Goal: Task Accomplishment & Management: Manage account settings

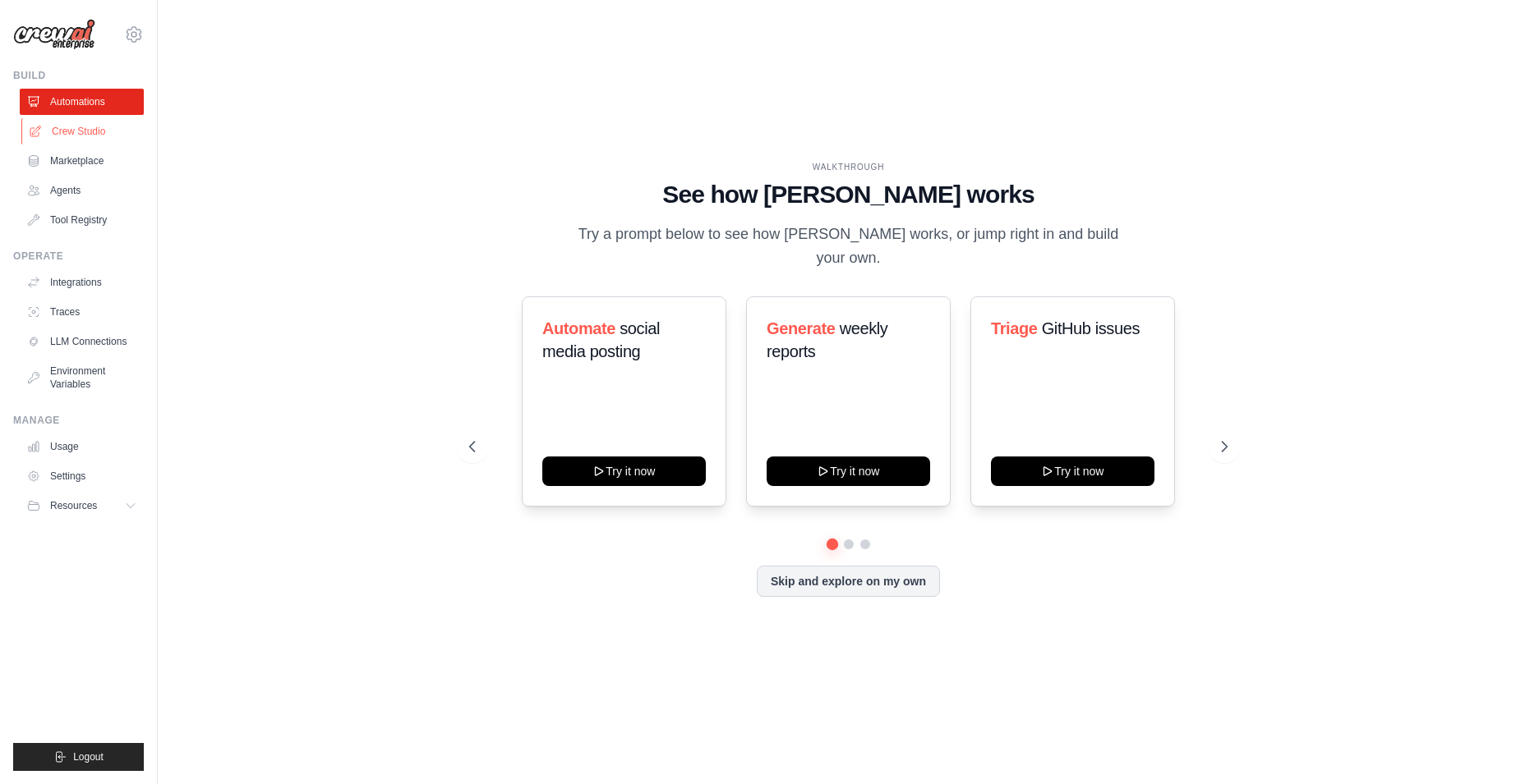
click at [63, 127] on link "Crew Studio" at bounding box center [83, 131] width 124 height 26
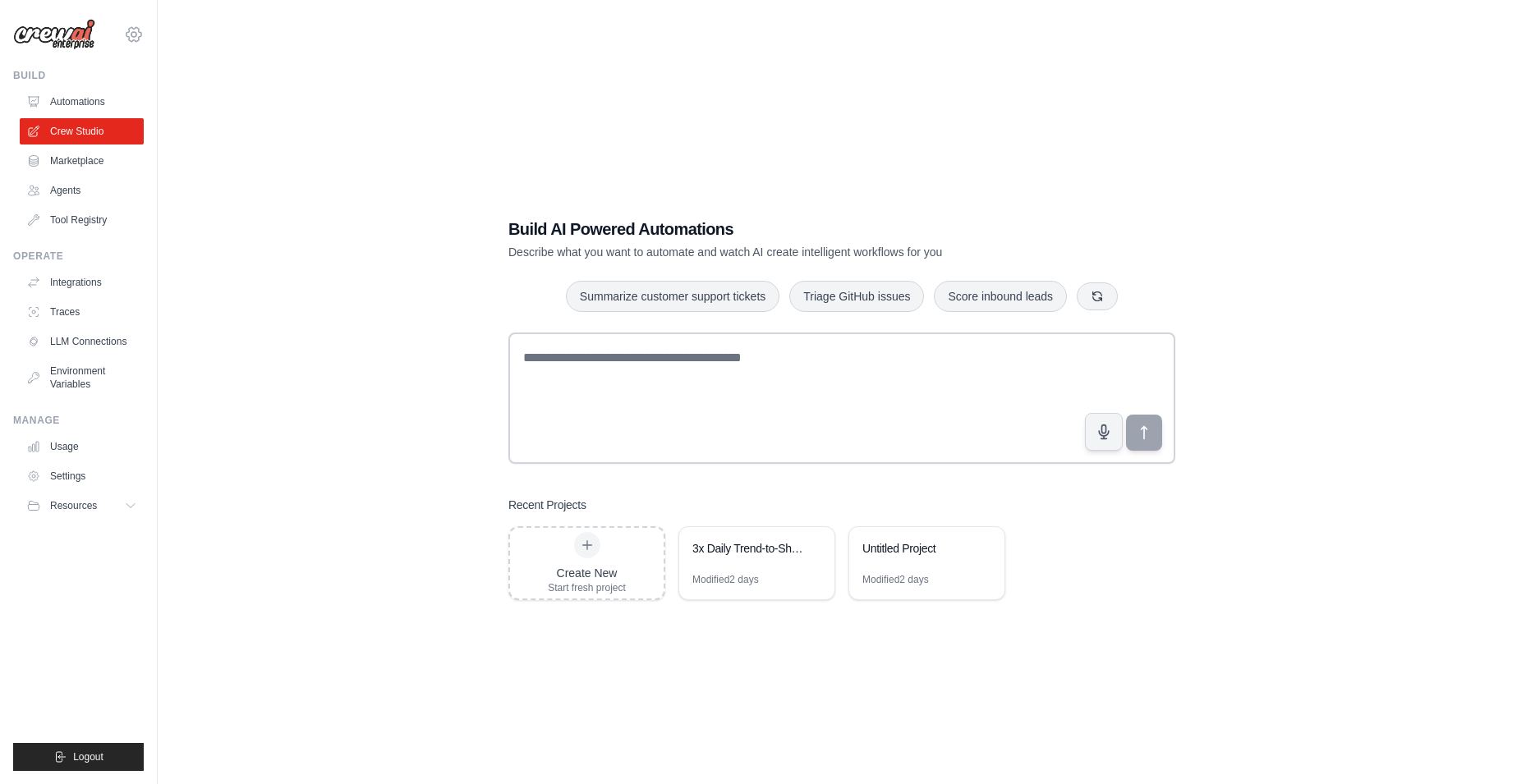
click at [138, 26] on icon at bounding box center [134, 34] width 20 height 20
click at [95, 112] on link "Settings" at bounding box center [134, 110] width 144 height 30
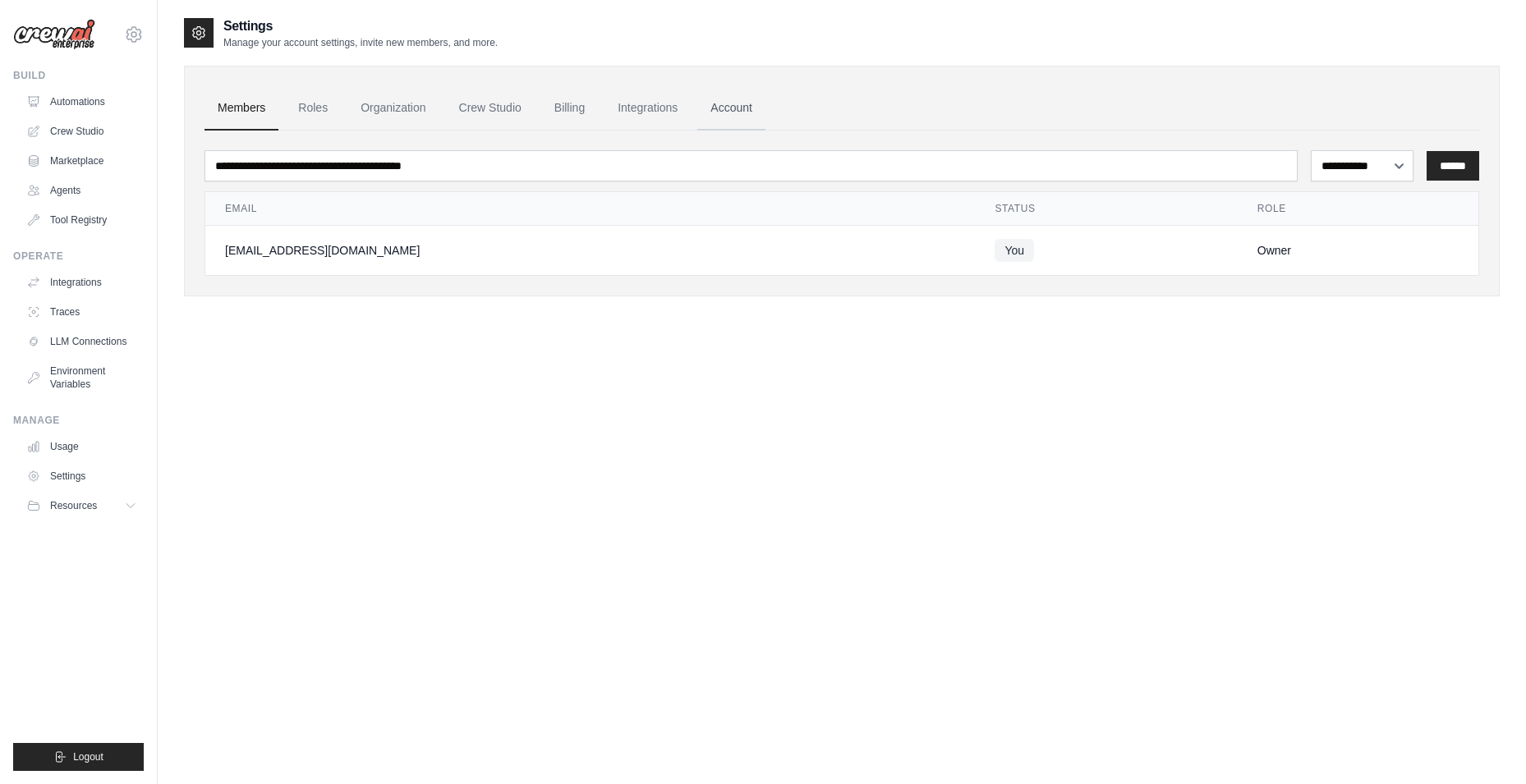
click at [748, 105] on link "Account" at bounding box center [731, 108] width 68 height 44
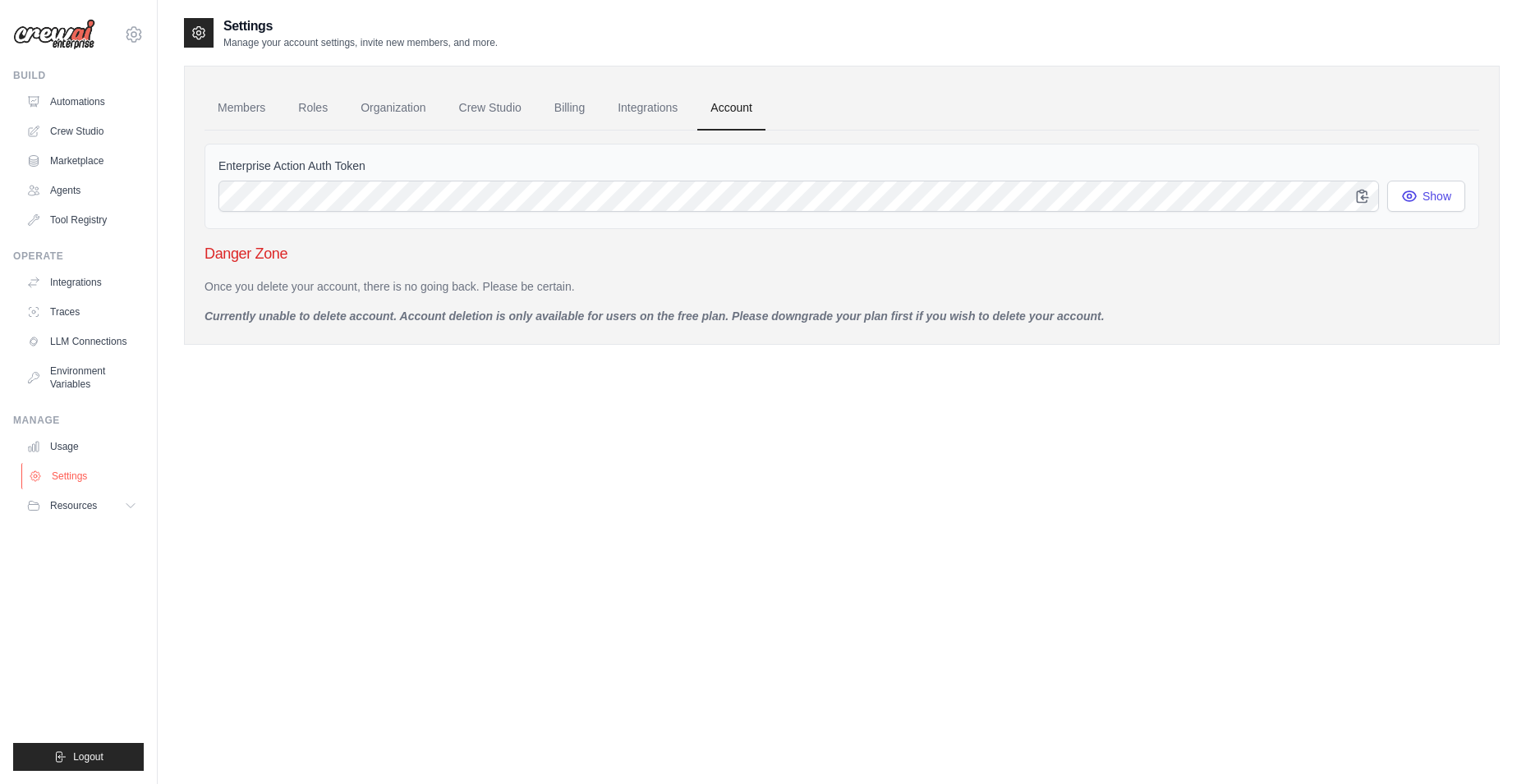
click at [75, 483] on link "Settings" at bounding box center [83, 475] width 124 height 26
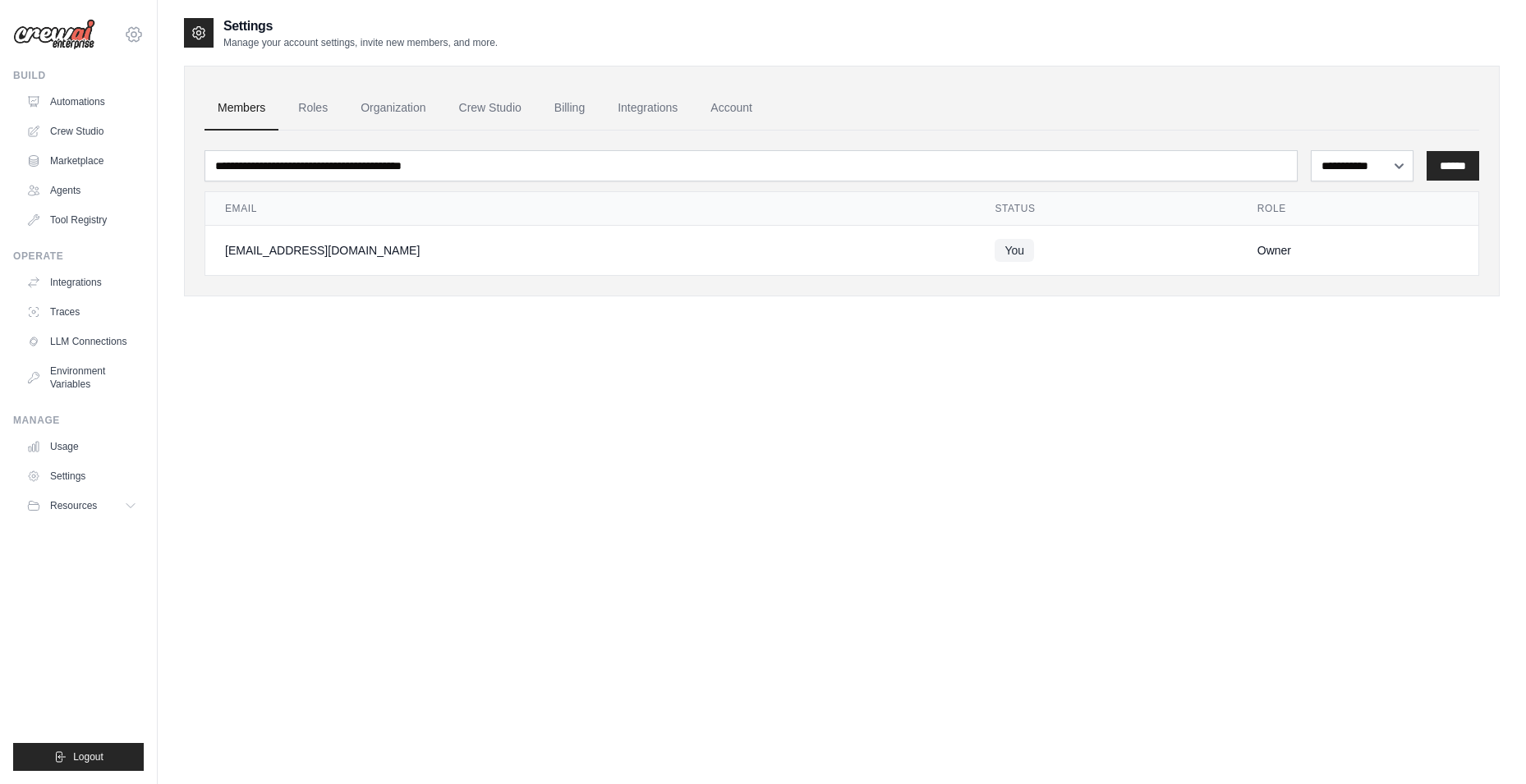
click at [129, 37] on icon at bounding box center [134, 34] width 14 height 14
click at [83, 111] on link "Settings" at bounding box center [134, 110] width 144 height 30
click at [309, 116] on link "Roles" at bounding box center [313, 108] width 56 height 44
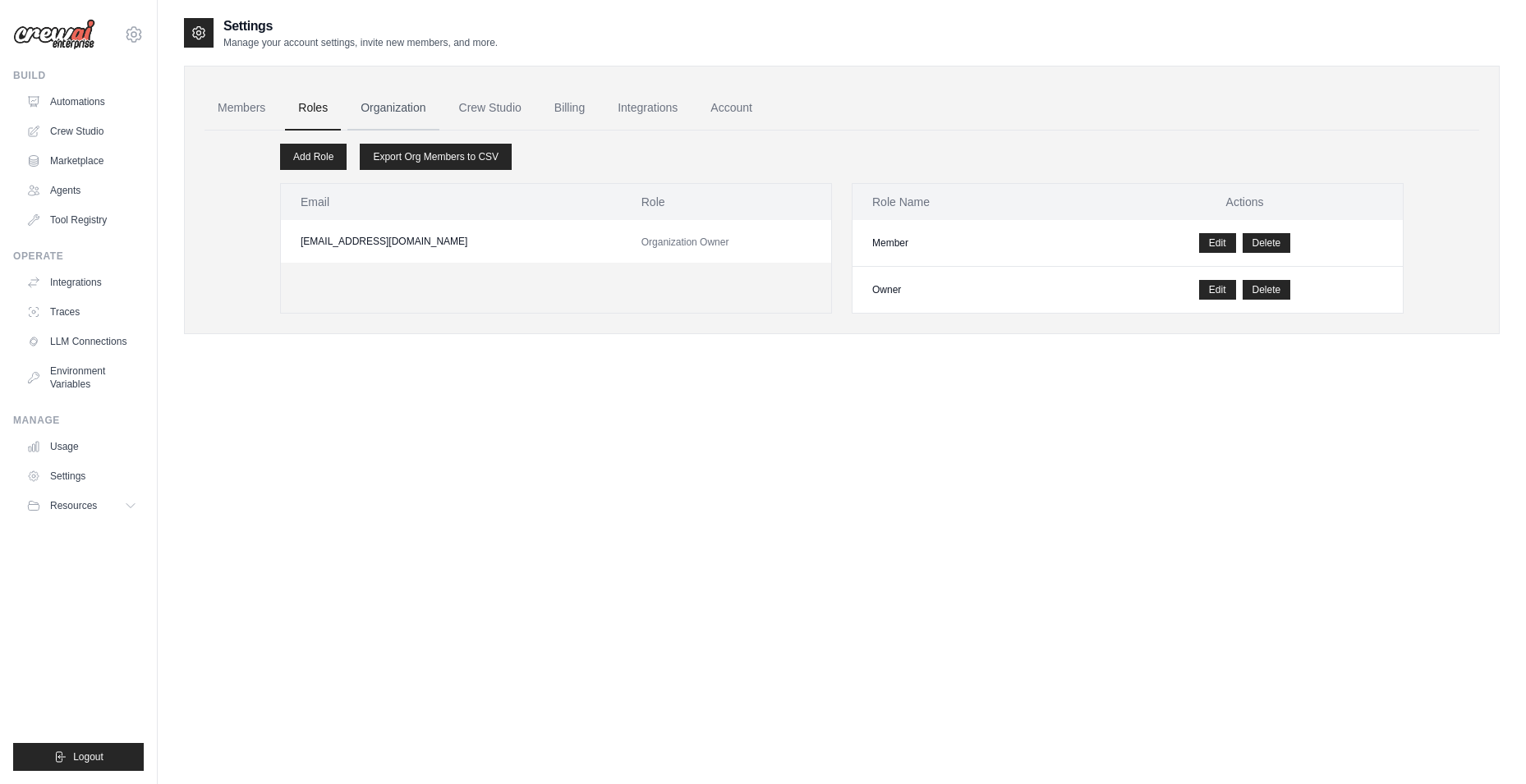
click at [404, 123] on link "Organization" at bounding box center [393, 108] width 92 height 44
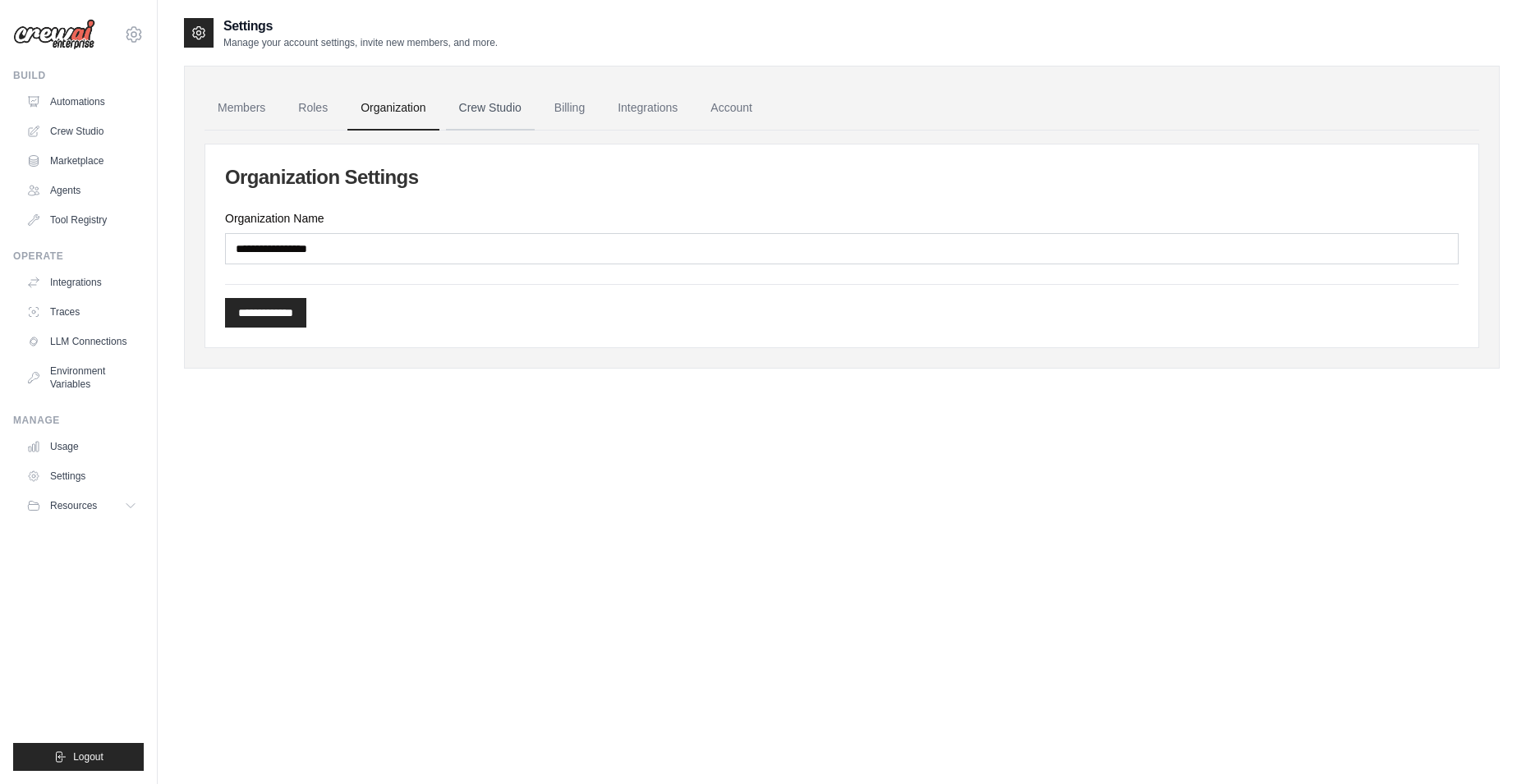
click at [478, 123] on link "Crew Studio" at bounding box center [490, 108] width 89 height 44
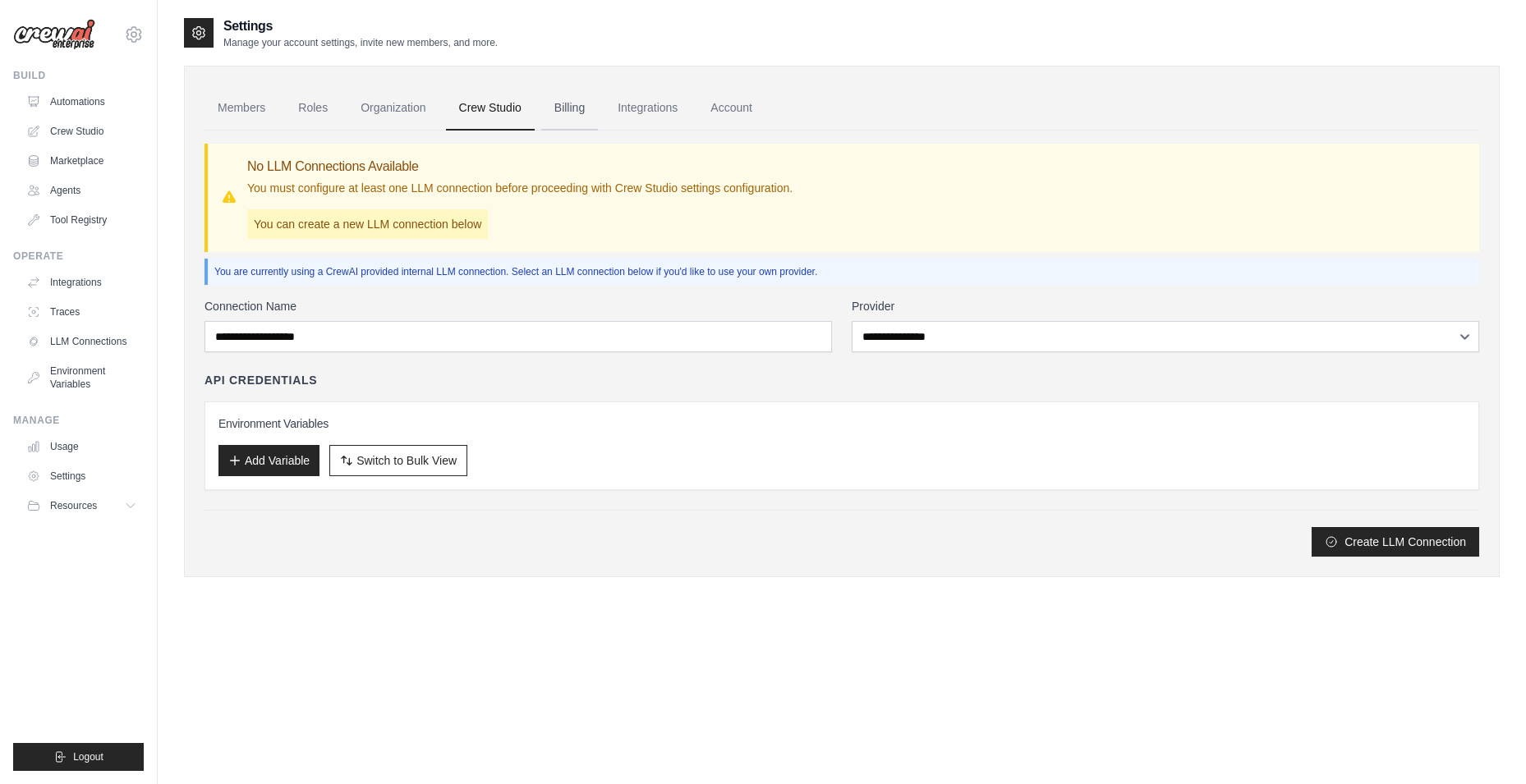
click at [598, 118] on link "Billing" at bounding box center [569, 108] width 57 height 44
click at [658, 112] on link "Integrations" at bounding box center [648, 108] width 86 height 44
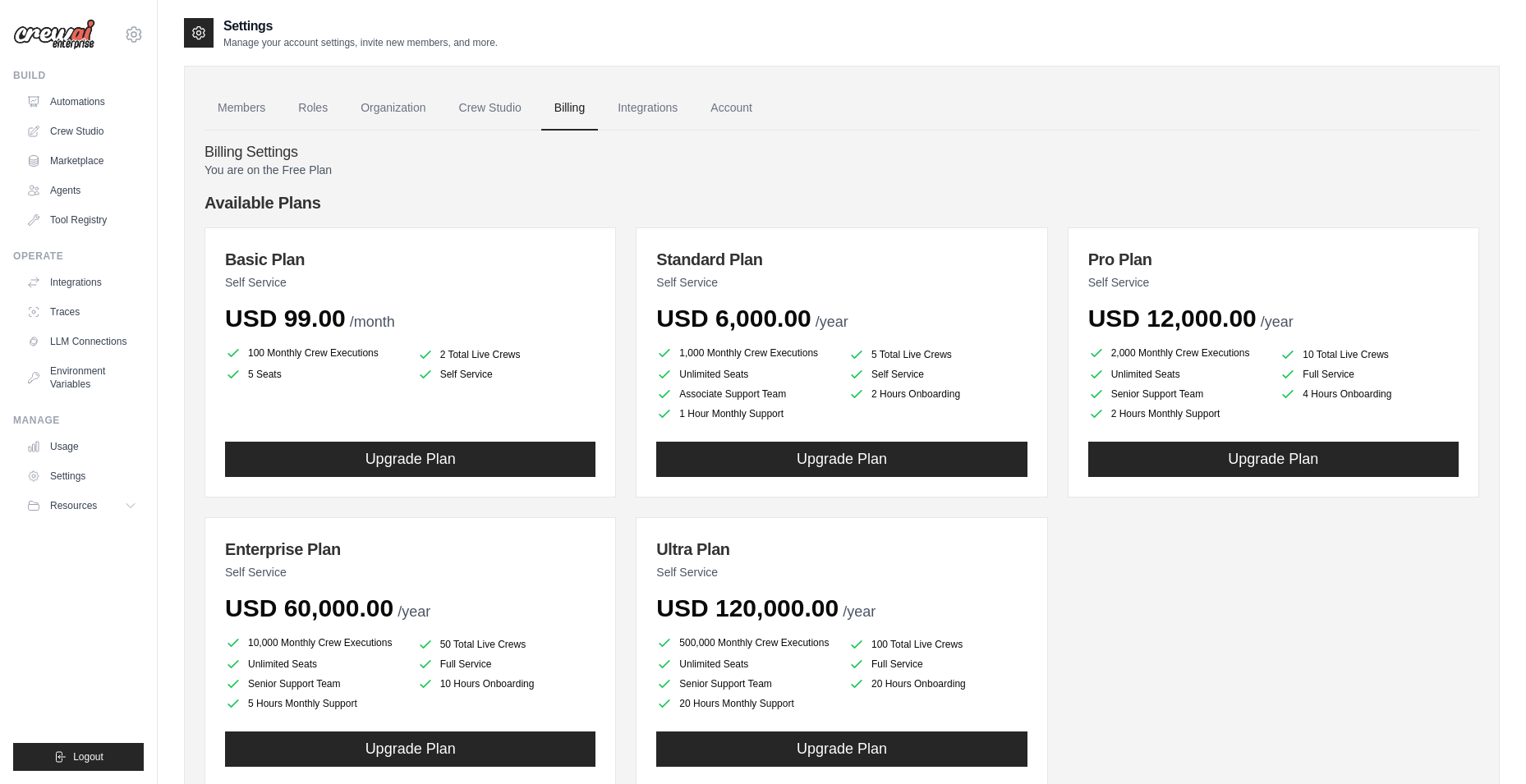
click at [575, 126] on link "Billing" at bounding box center [569, 108] width 57 height 44
click at [734, 114] on link "Account" at bounding box center [731, 108] width 68 height 44
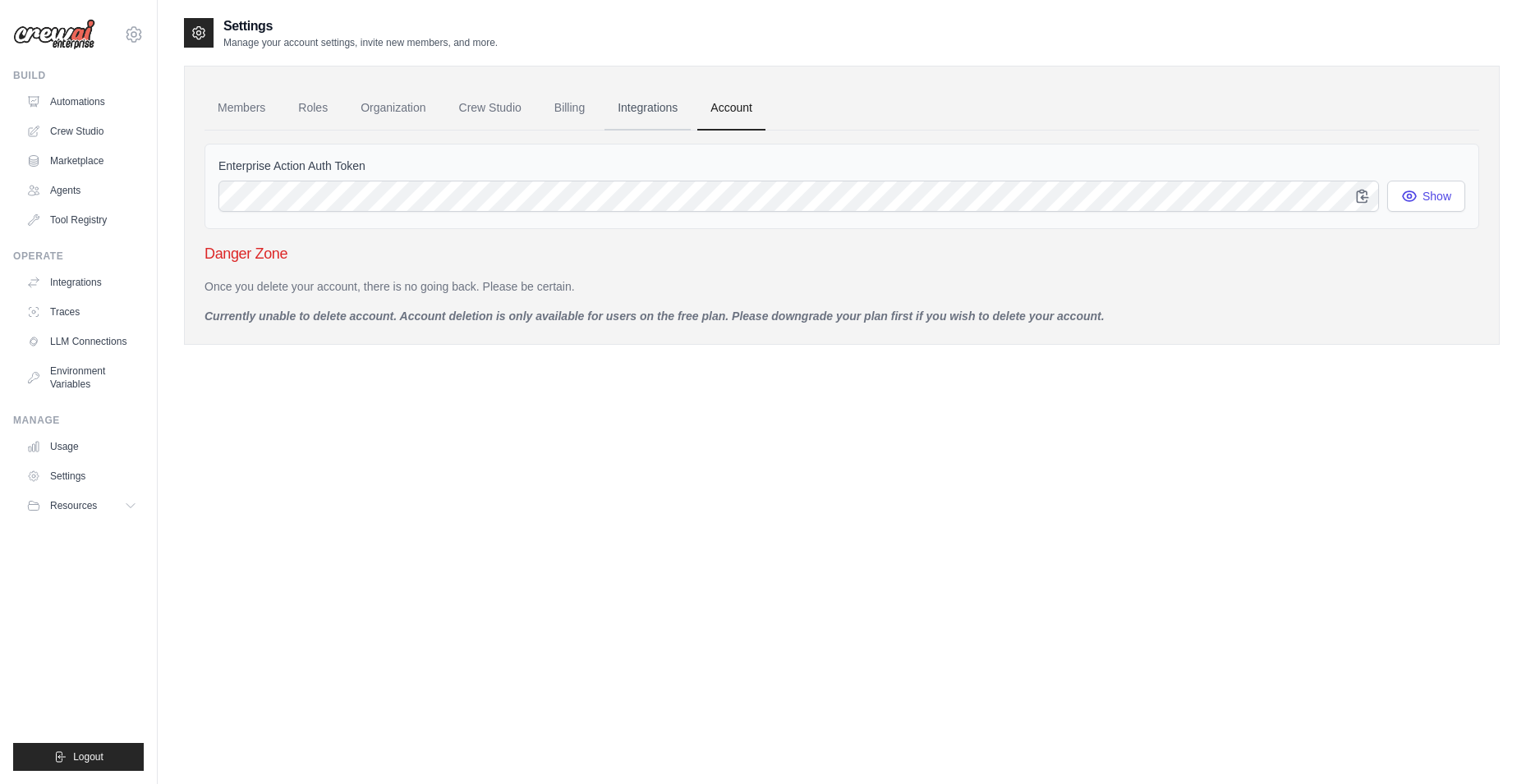
click at [625, 118] on link "Integrations" at bounding box center [648, 108] width 86 height 44
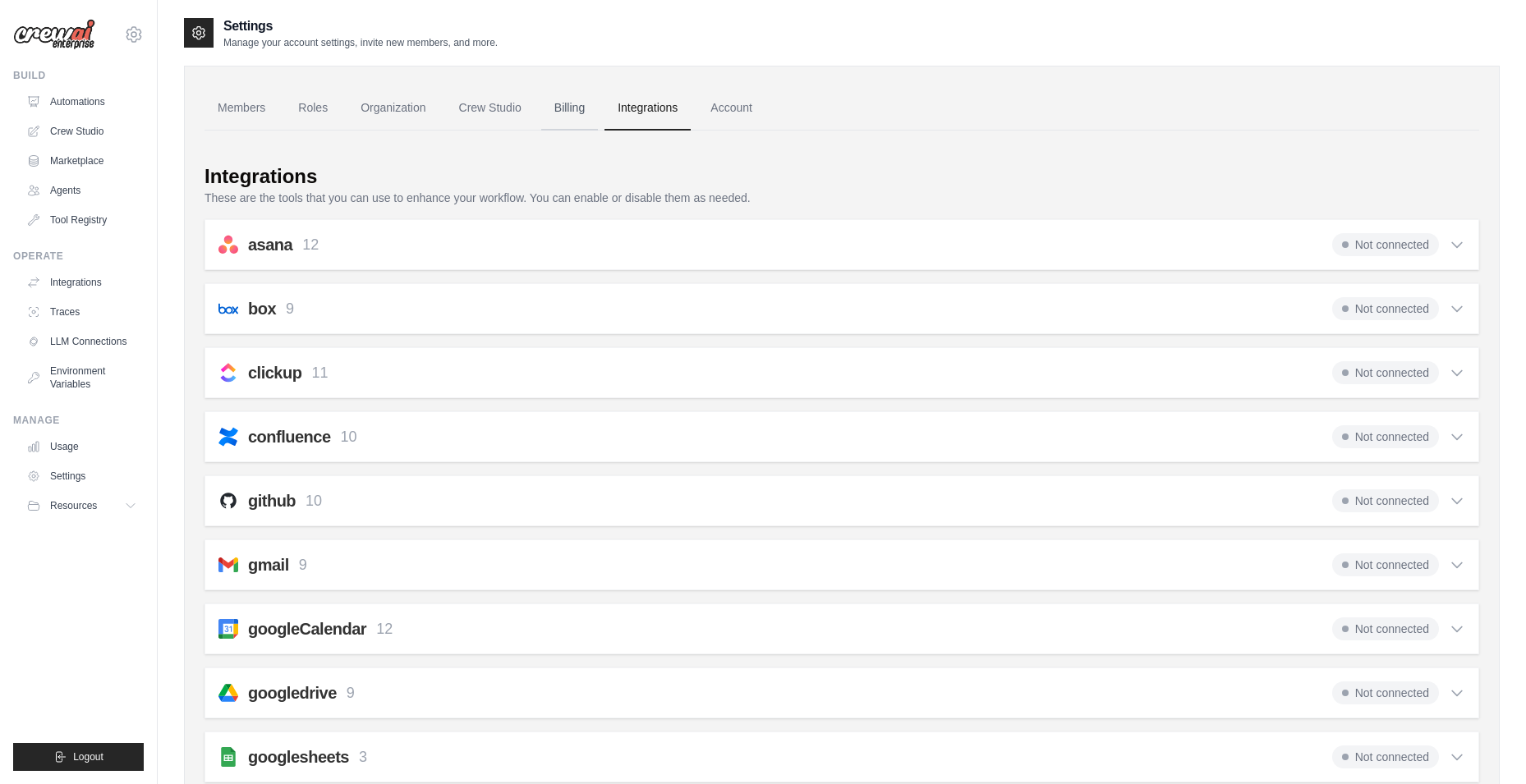
click at [590, 121] on link "Billing" at bounding box center [569, 108] width 57 height 44
click at [584, 121] on link "Billing" at bounding box center [569, 108] width 57 height 44
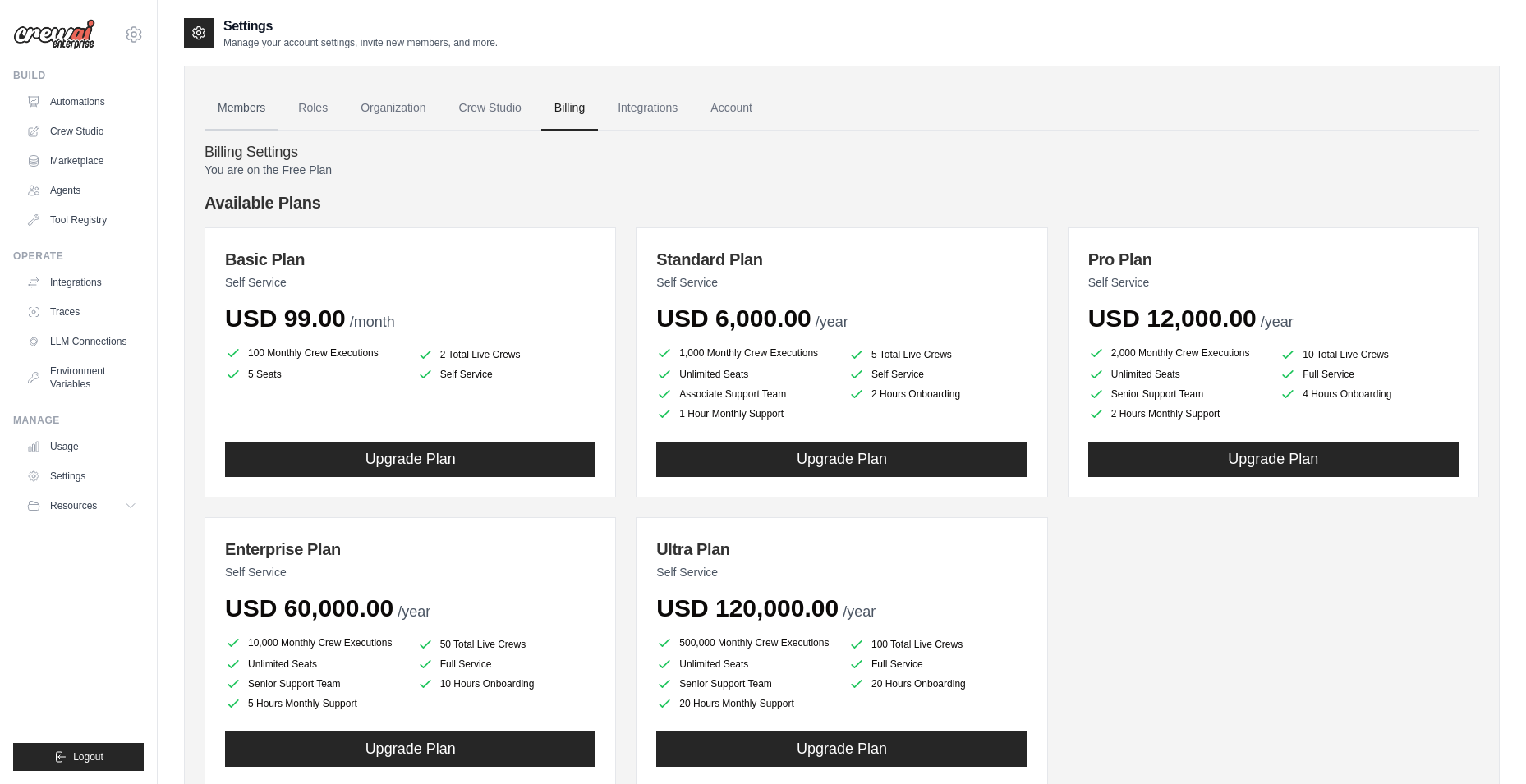
click at [259, 118] on link "Members" at bounding box center [241, 108] width 74 height 44
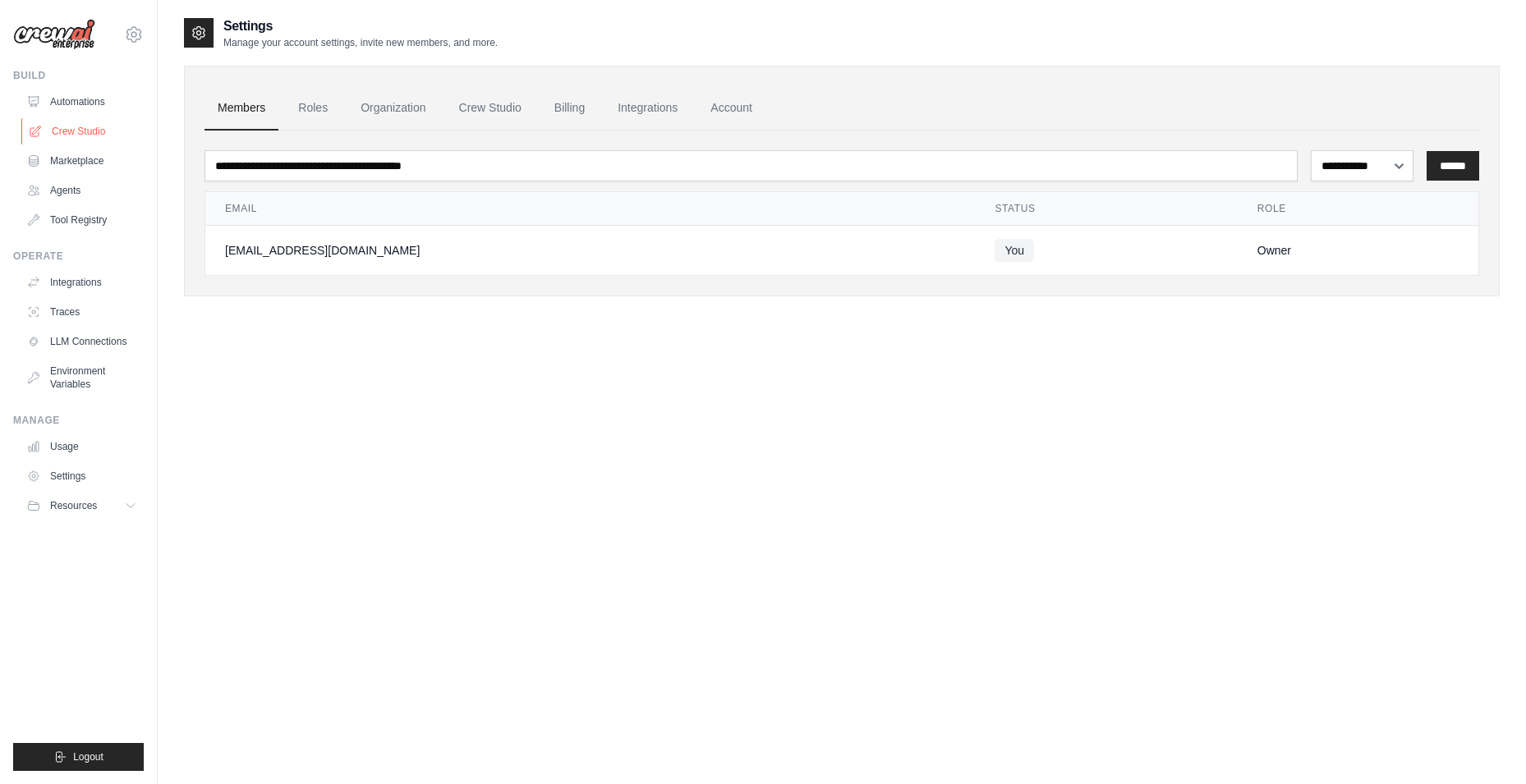
click at [66, 125] on link "Crew Studio" at bounding box center [83, 131] width 124 height 26
